Goal: Transaction & Acquisition: Book appointment/travel/reservation

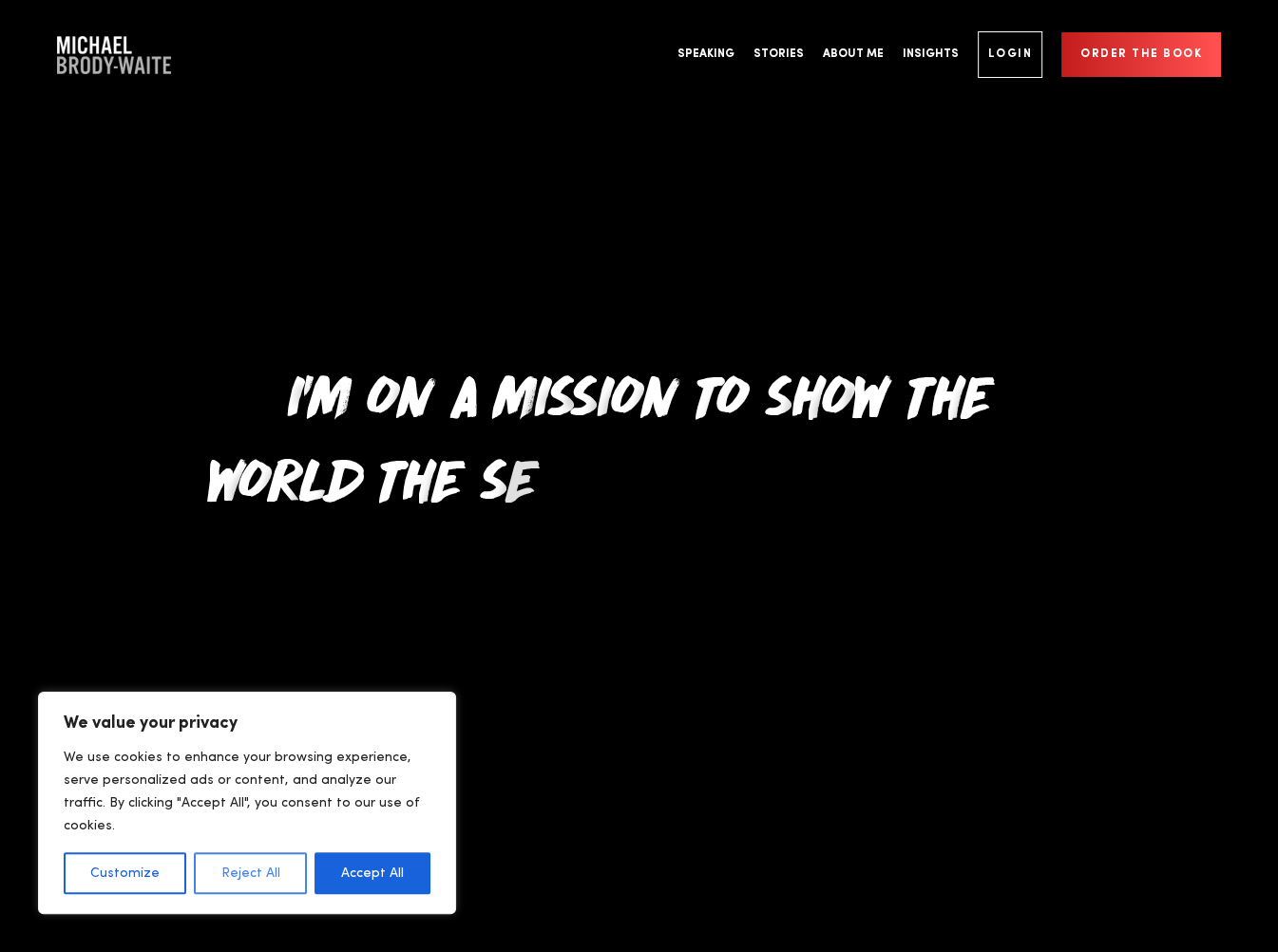
click at [253, 876] on button "Reject All" at bounding box center [249, 873] width 112 height 42
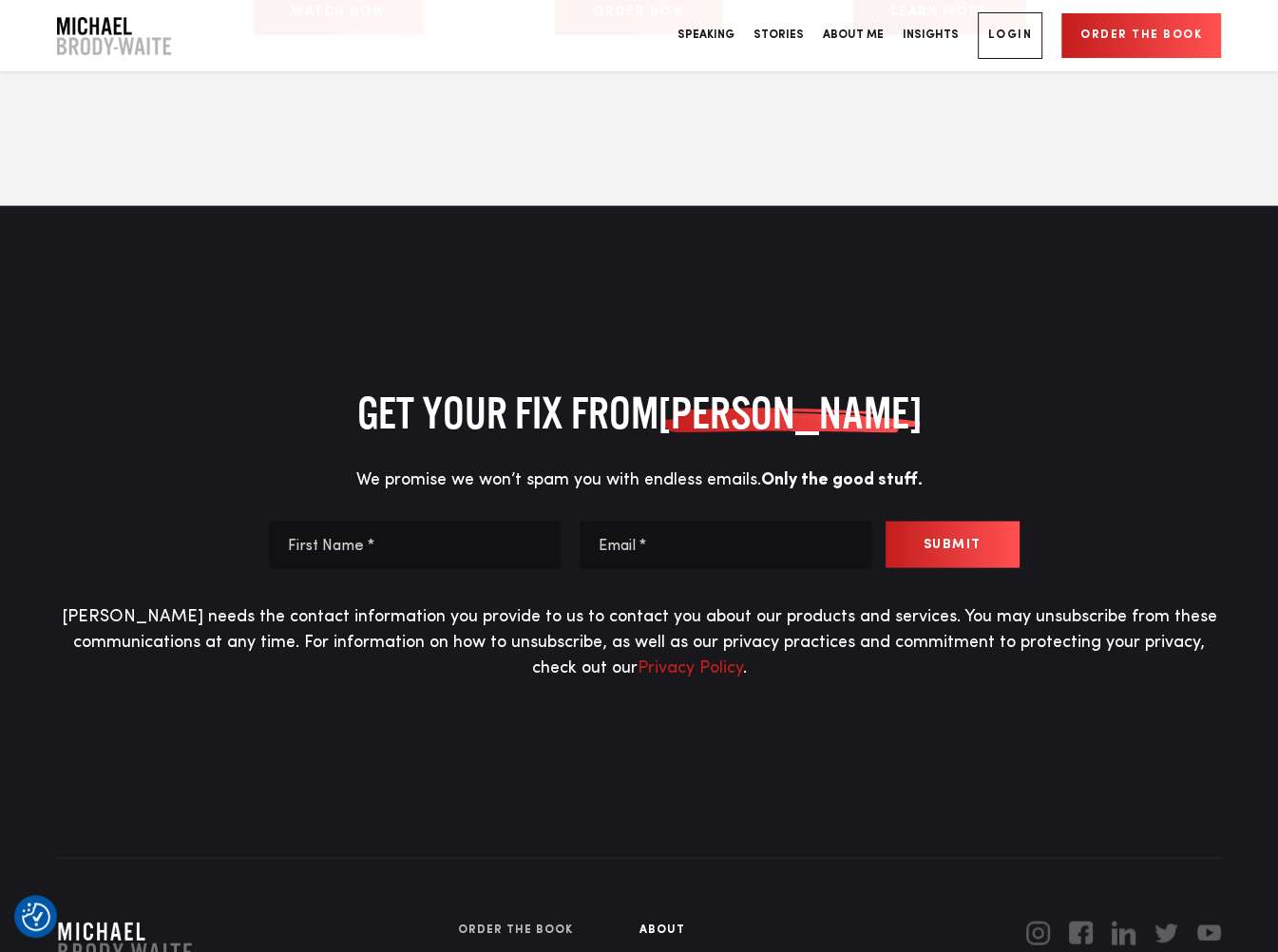
scroll to position [9887, 0]
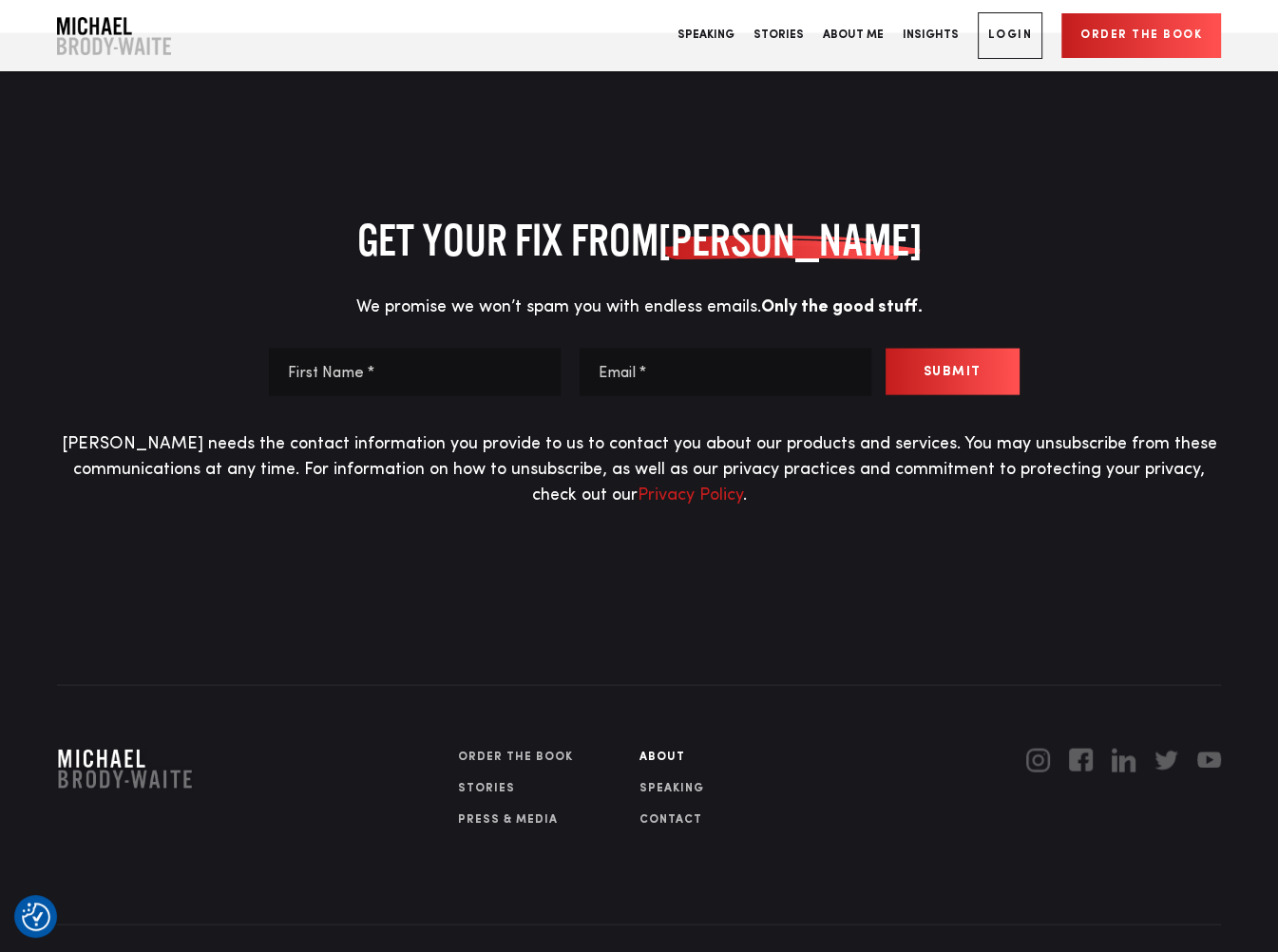
click at [687, 780] on link "SPEAKING" at bounding box center [729, 788] width 182 height 17
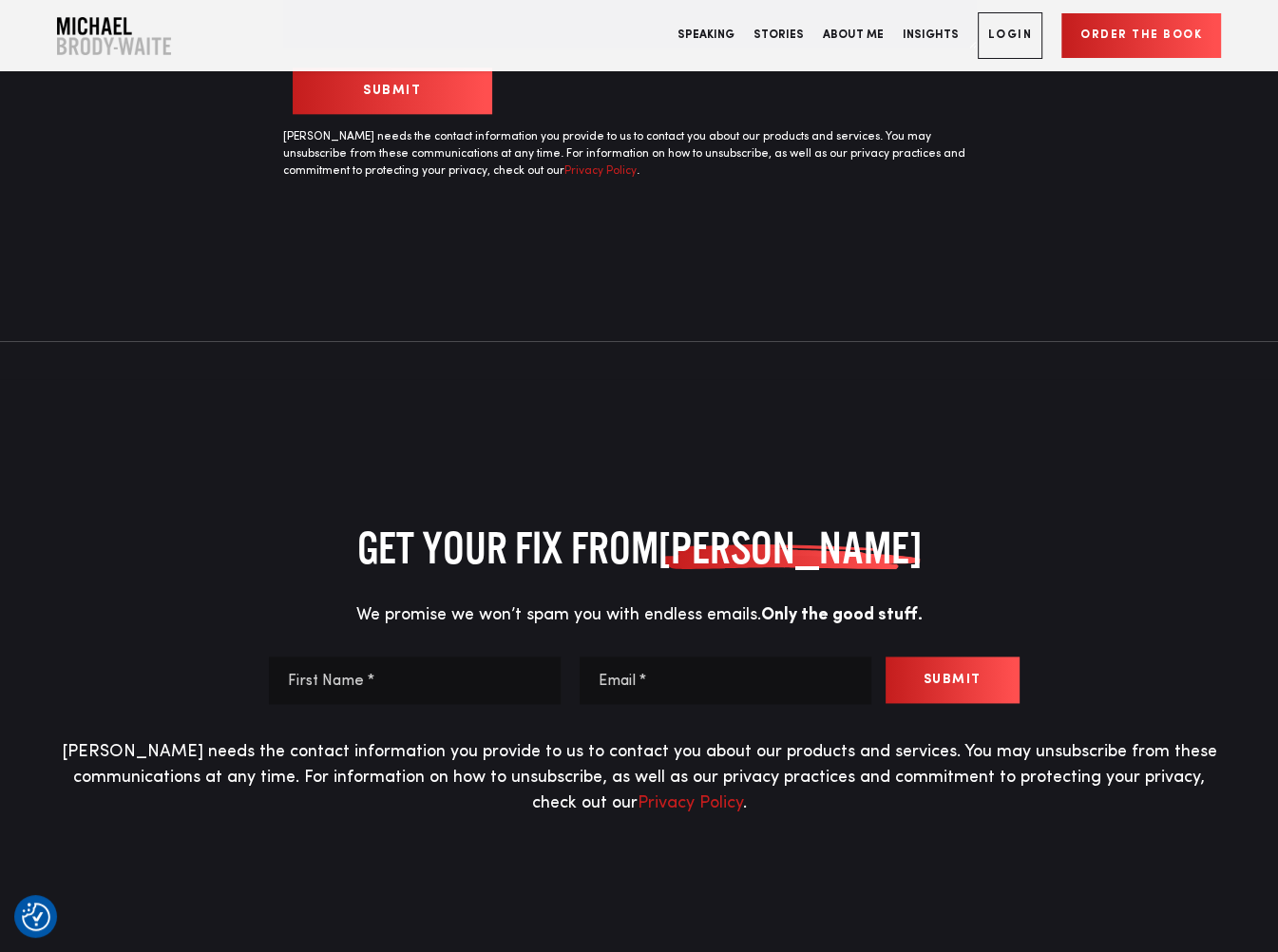
scroll to position [8696, 0]
